Goal: Information Seeking & Learning: Learn about a topic

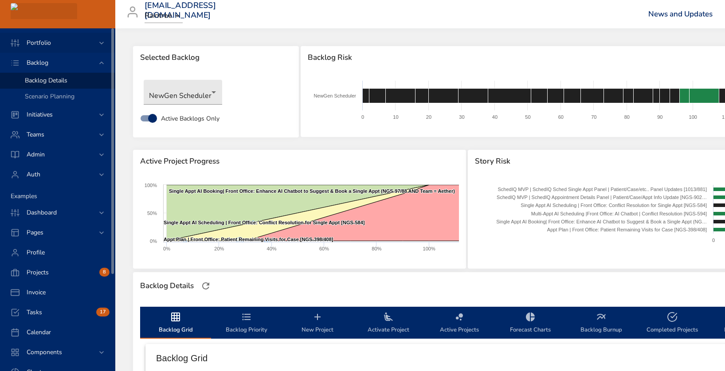
scroll to position [888, 0]
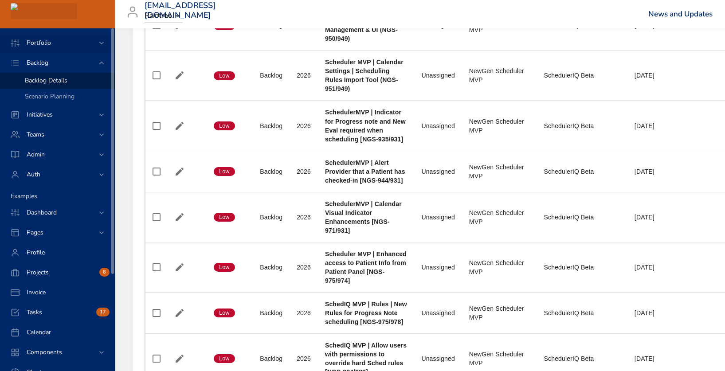
click at [55, 41] on span "Portfolio" at bounding box center [39, 43] width 39 height 8
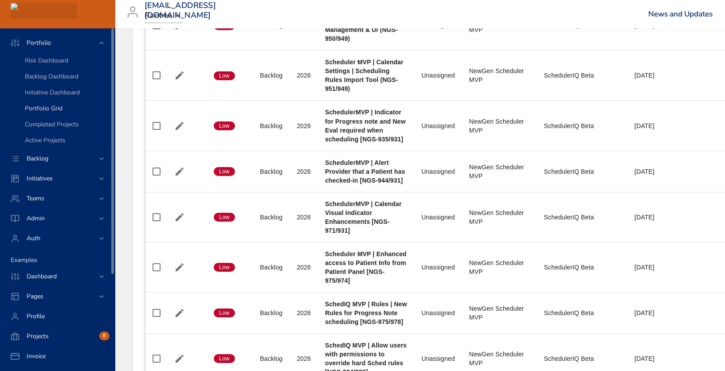
click at [54, 110] on span "Portfolio Grid" at bounding box center [44, 108] width 38 height 8
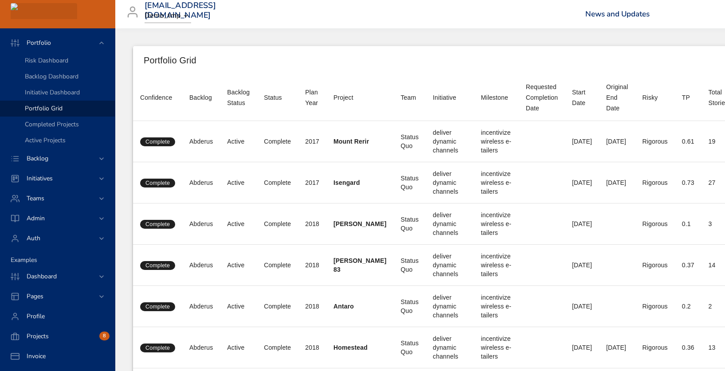
click at [181, 13] on body "Portfolio Risk Dashboard Backlog Dashboard Initiative Dashboard Portfolio Grid …" at bounding box center [362, 185] width 725 height 371
click at [170, 61] on li "Raintree" at bounding box center [172, 62] width 55 height 15
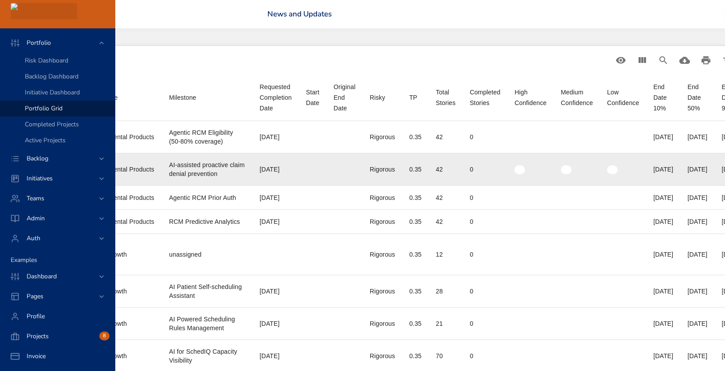
scroll to position [0, 452]
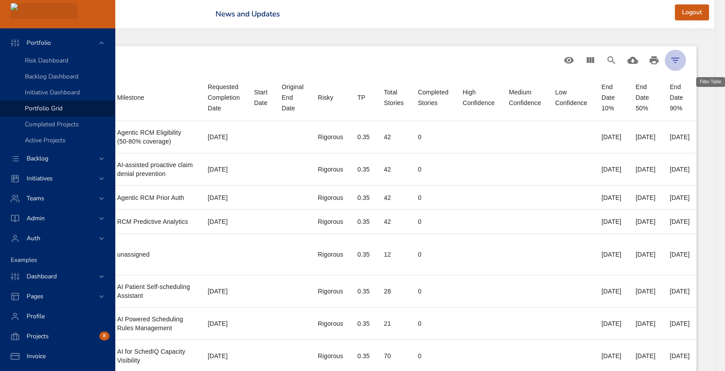
click at [681, 59] on icon "Filter Table" at bounding box center [675, 60] width 11 height 11
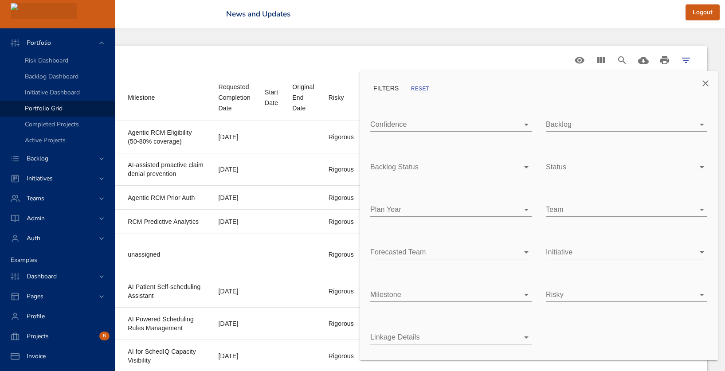
click at [704, 83] on div at bounding box center [362, 185] width 725 height 371
click at [606, 59] on div at bounding box center [362, 185] width 725 height 371
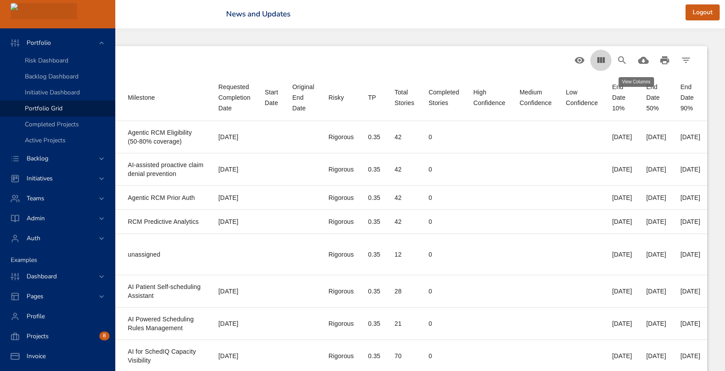
click at [602, 59] on icon "View Columns" at bounding box center [602, 60] width 8 height 6
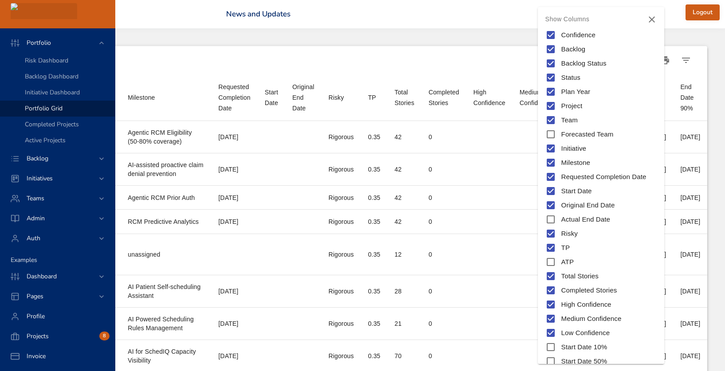
scroll to position [111, 0]
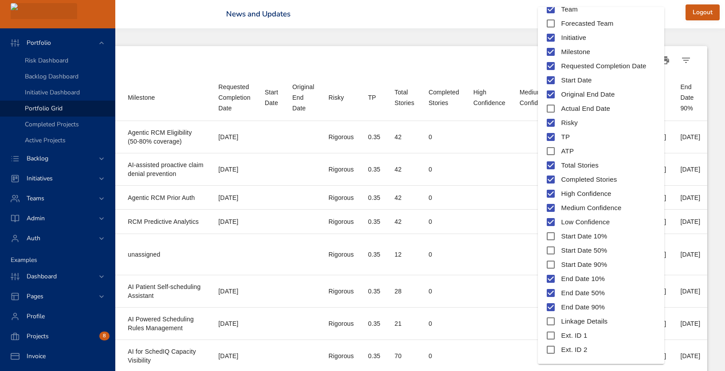
click at [498, 251] on div at bounding box center [362, 185] width 725 height 371
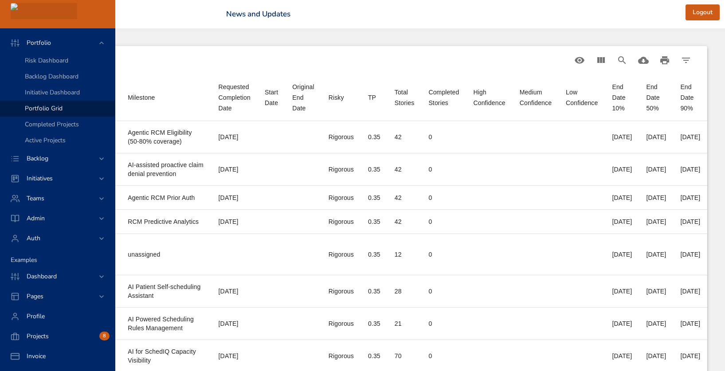
scroll to position [0, 0]
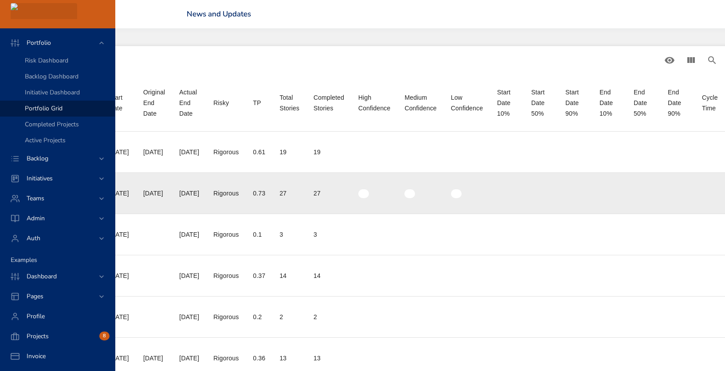
scroll to position [0, 742]
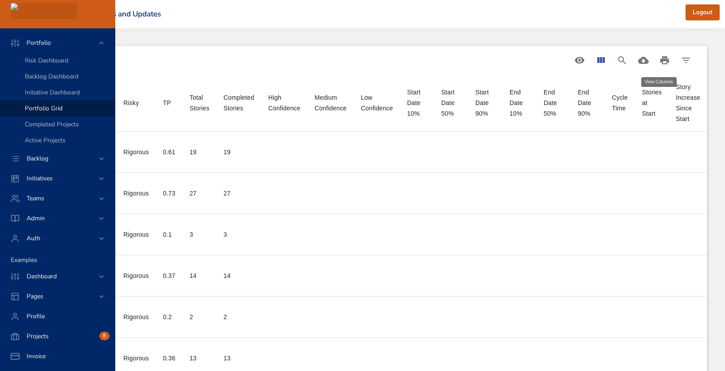
click at [602, 60] on icon "View Columns" at bounding box center [601, 60] width 11 height 11
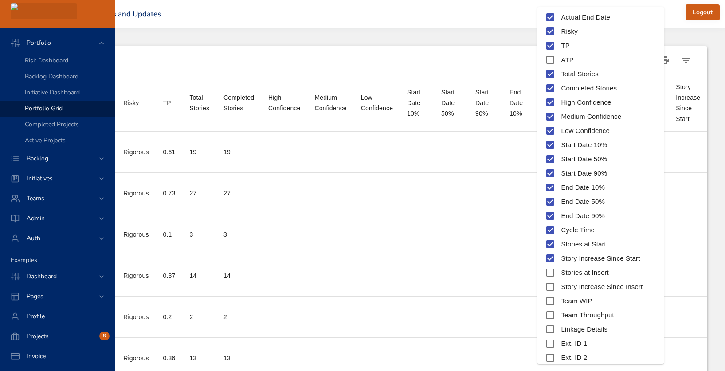
scroll to position [224, 0]
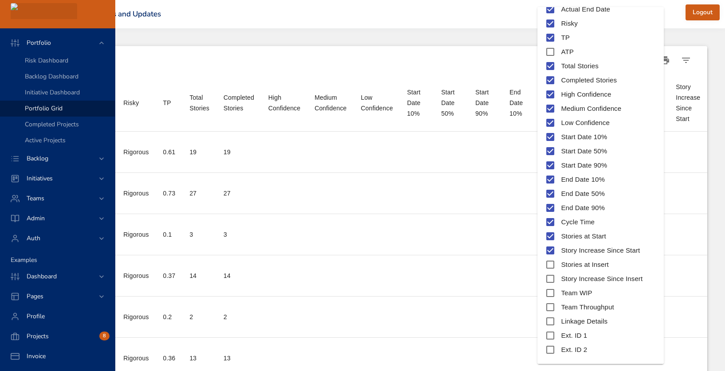
click at [460, 216] on div at bounding box center [362, 185] width 725 height 371
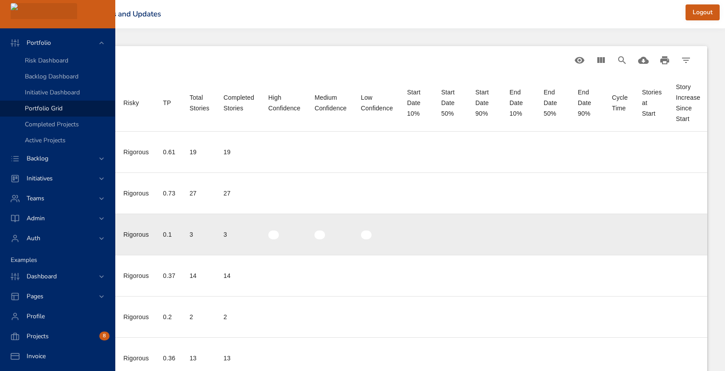
click at [468, 215] on td "Start Date 90%" at bounding box center [485, 234] width 34 height 41
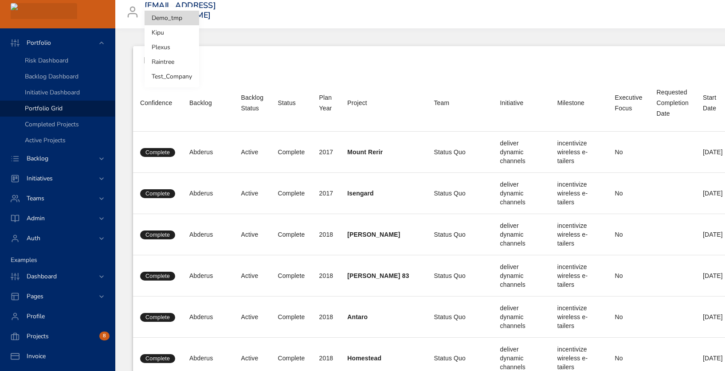
click at [162, 16] on body "Portfolio Risk Dashboard Backlog Dashboard Initiative Dashboard Portfolio Grid …" at bounding box center [362, 185] width 725 height 371
click at [163, 62] on li "Raintree" at bounding box center [172, 62] width 55 height 15
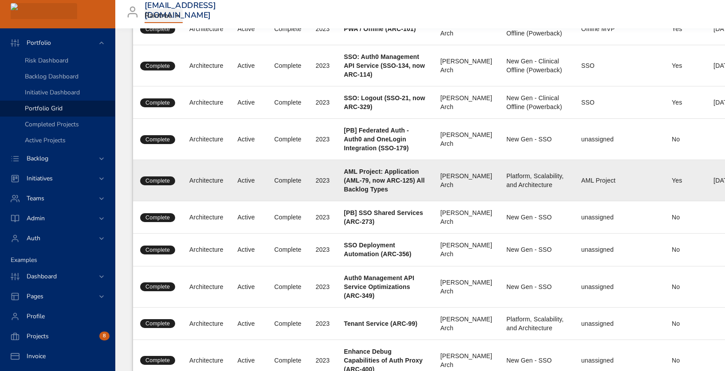
scroll to position [12, 742]
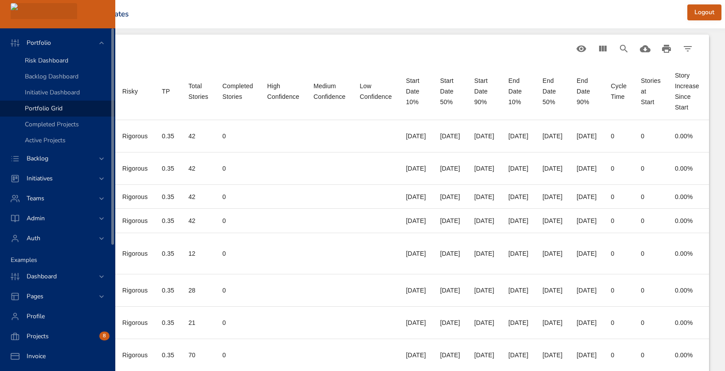
click at [63, 60] on span "Risk Dashboard" at bounding box center [46, 60] width 43 height 8
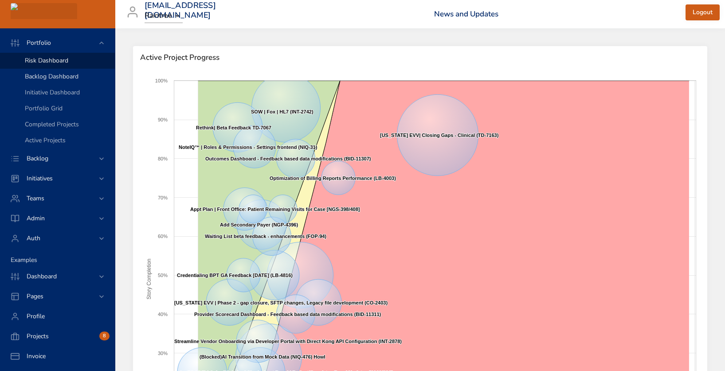
click at [57, 77] on span "Backlog Dashboard" at bounding box center [52, 76] width 54 height 8
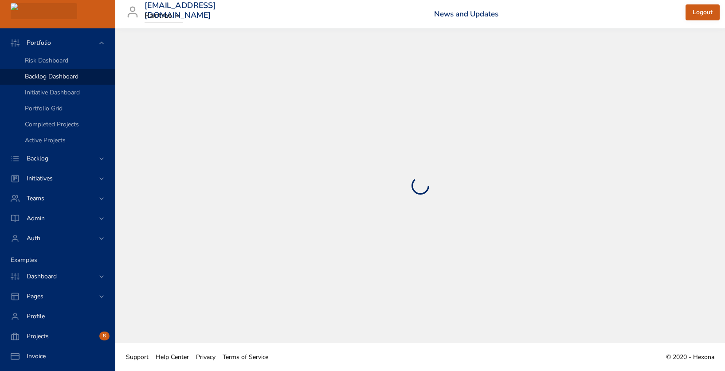
select select "***"
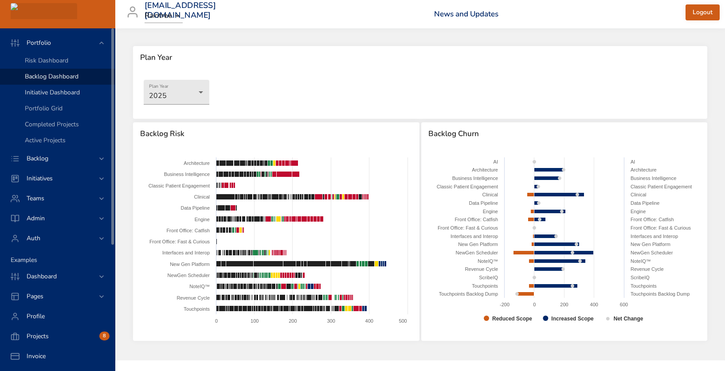
click at [71, 95] on span "Initiative Dashboard" at bounding box center [52, 92] width 55 height 8
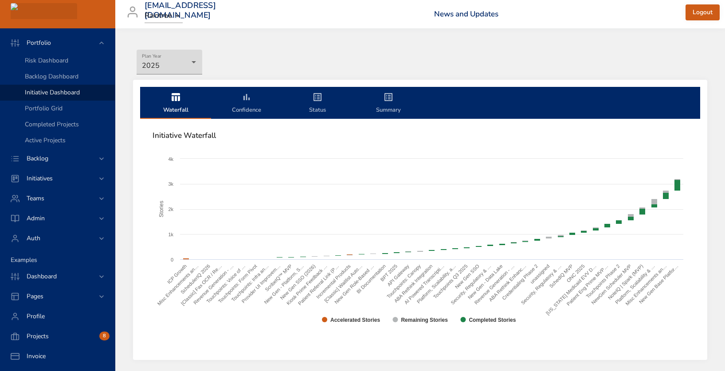
scroll to position [35, 0]
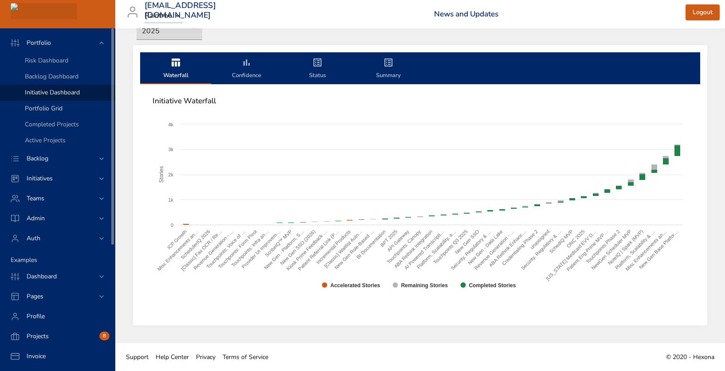
click at [57, 110] on span "Portfolio Grid" at bounding box center [44, 108] width 38 height 8
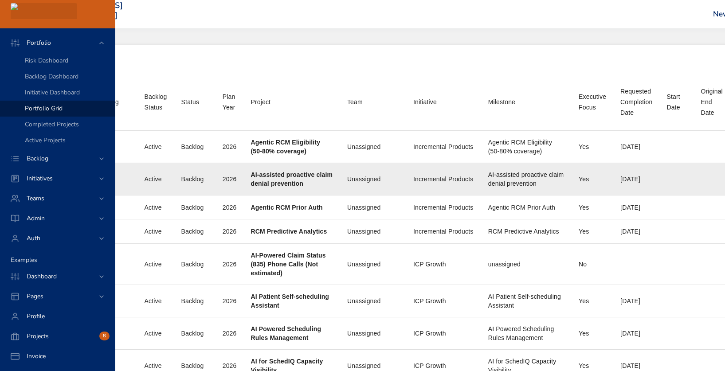
scroll to position [1, 0]
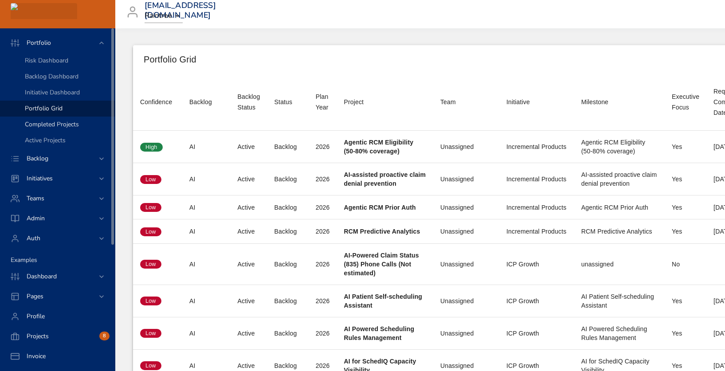
click at [64, 125] on span "Completed Projects" at bounding box center [52, 124] width 54 height 8
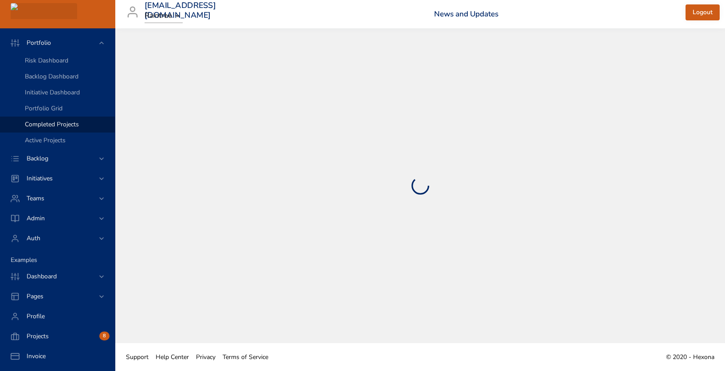
select select "***"
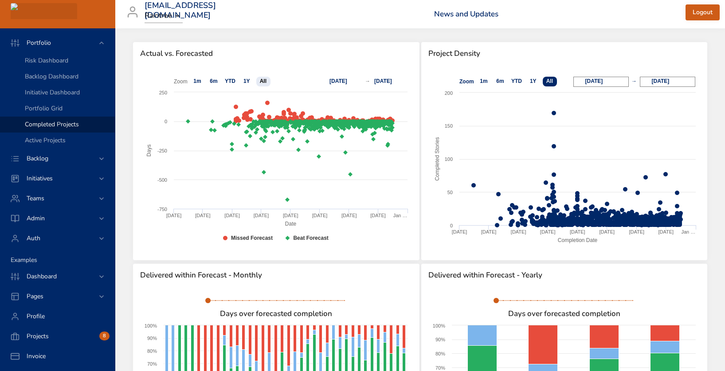
scroll to position [5, 0]
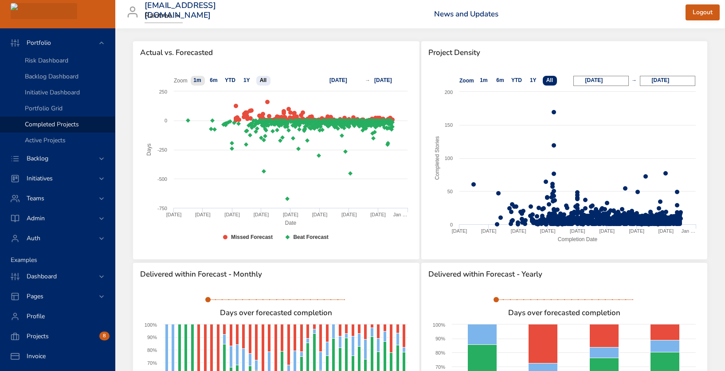
click at [195, 81] on text "1m" at bounding box center [197, 80] width 8 height 6
select select "**"
type input "**********"
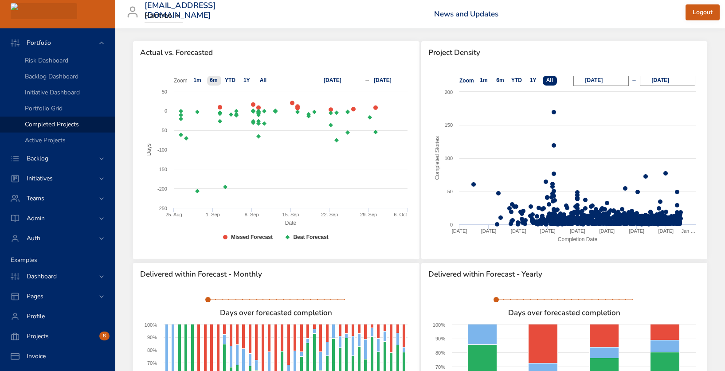
click at [212, 81] on text "6m" at bounding box center [214, 80] width 8 height 6
select select "**"
type input "**********"
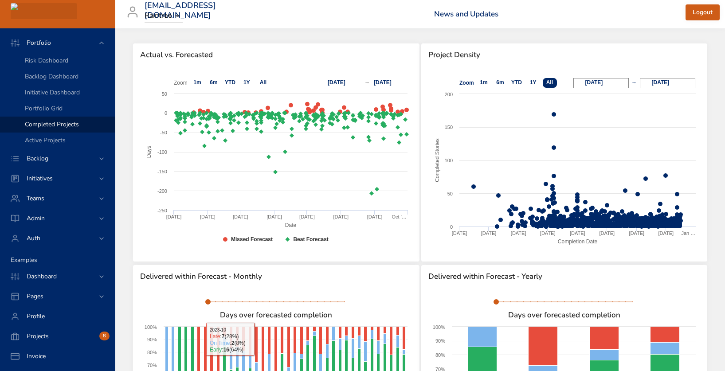
scroll to position [0, 0]
